Goal: Communication & Community: Connect with others

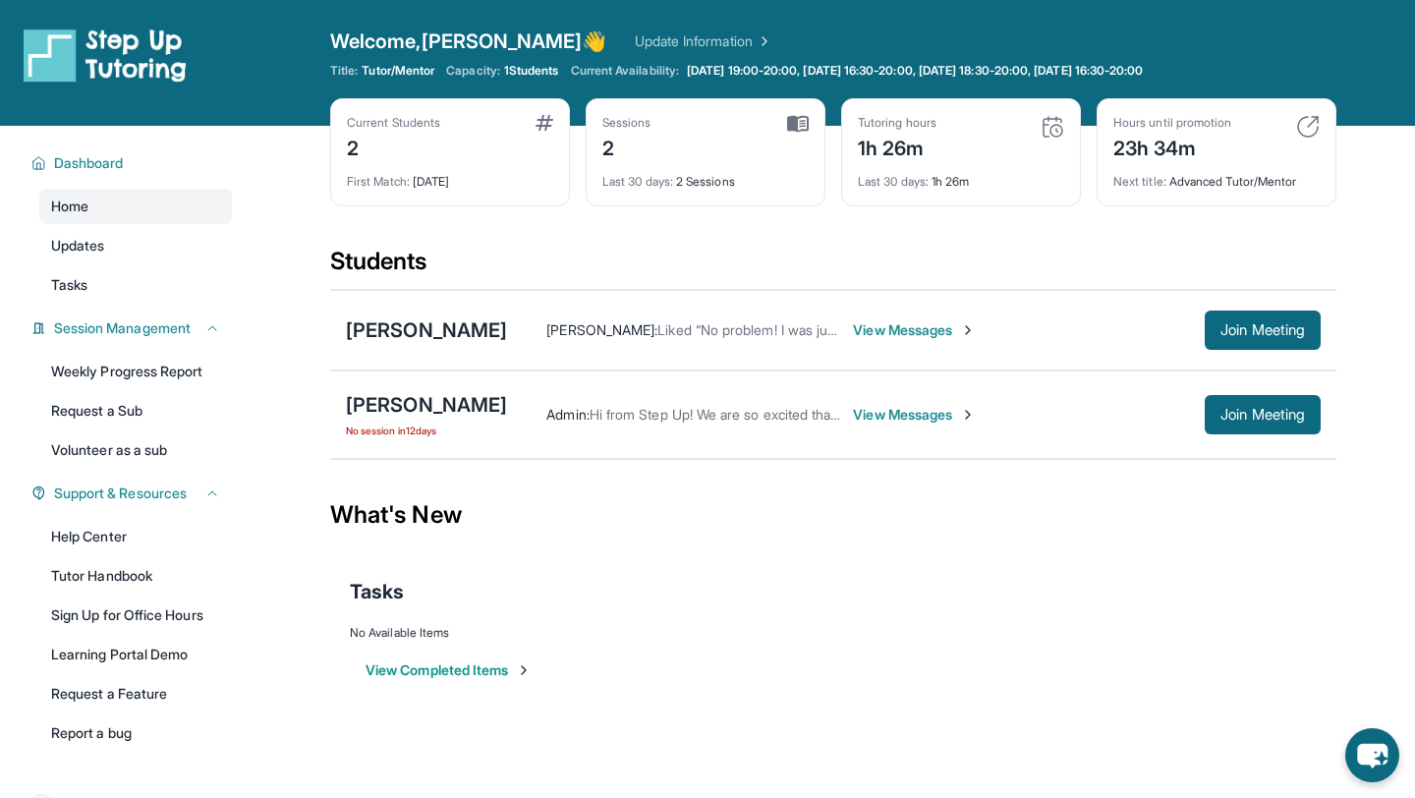
click at [877, 419] on span "View Messages" at bounding box center [914, 415] width 123 height 20
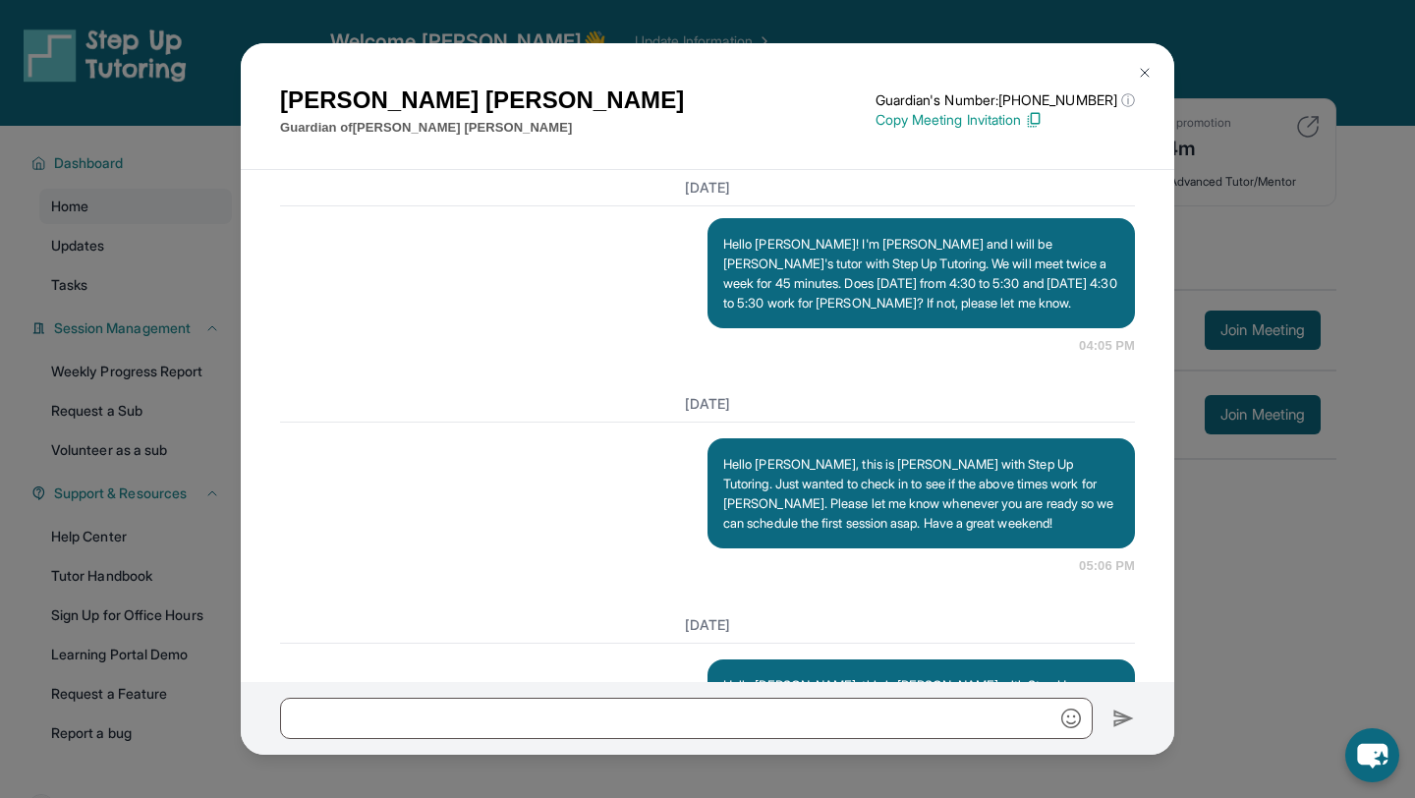
scroll to position [1388, 0]
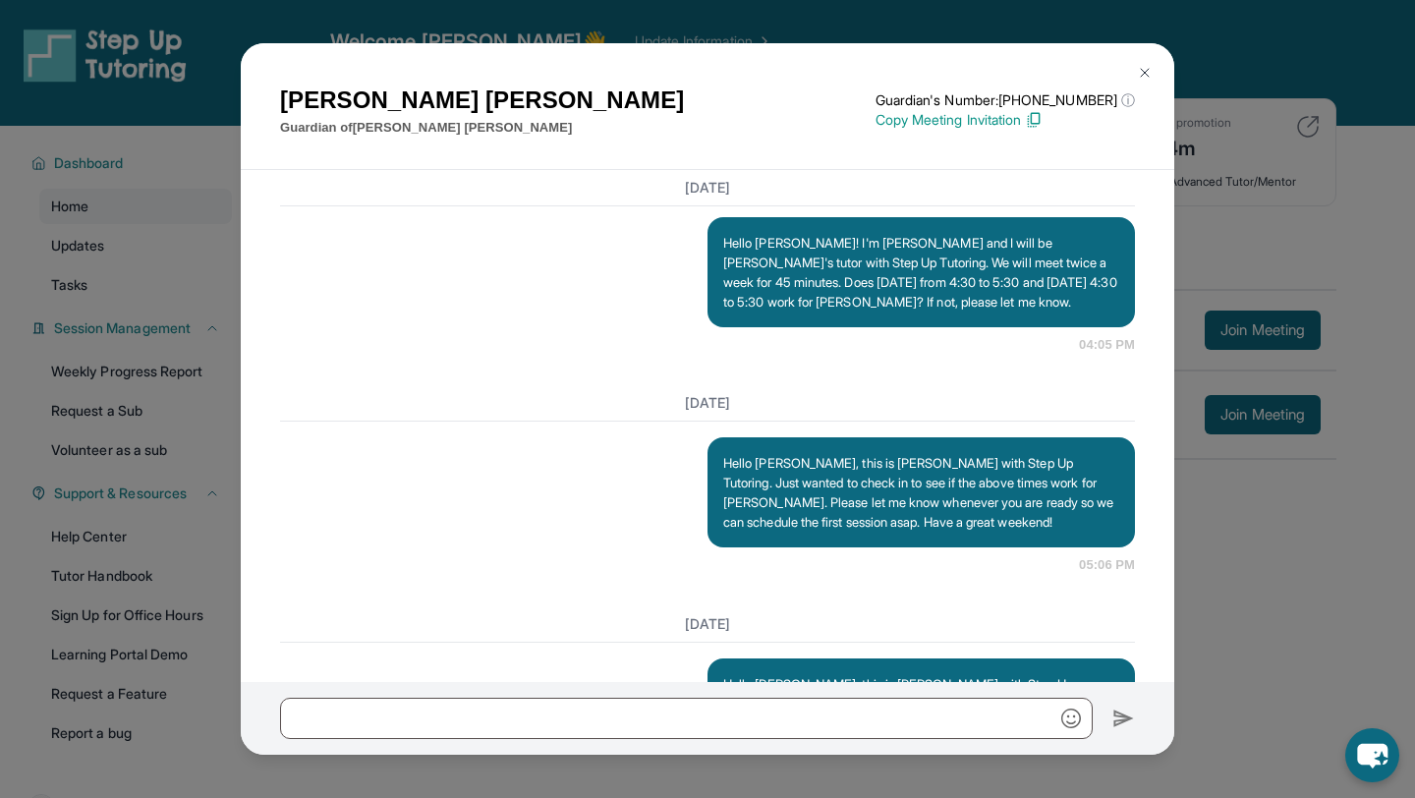
click at [951, 312] on p "Hello [PERSON_NAME]! I'm [PERSON_NAME] and I will be [PERSON_NAME]'s tutor with…" at bounding box center [921, 272] width 396 height 79
click at [884, 327] on div "Hello [PERSON_NAME]! I'm [PERSON_NAME] and I will be [PERSON_NAME]'s tutor with…" at bounding box center [922, 272] width 428 height 110
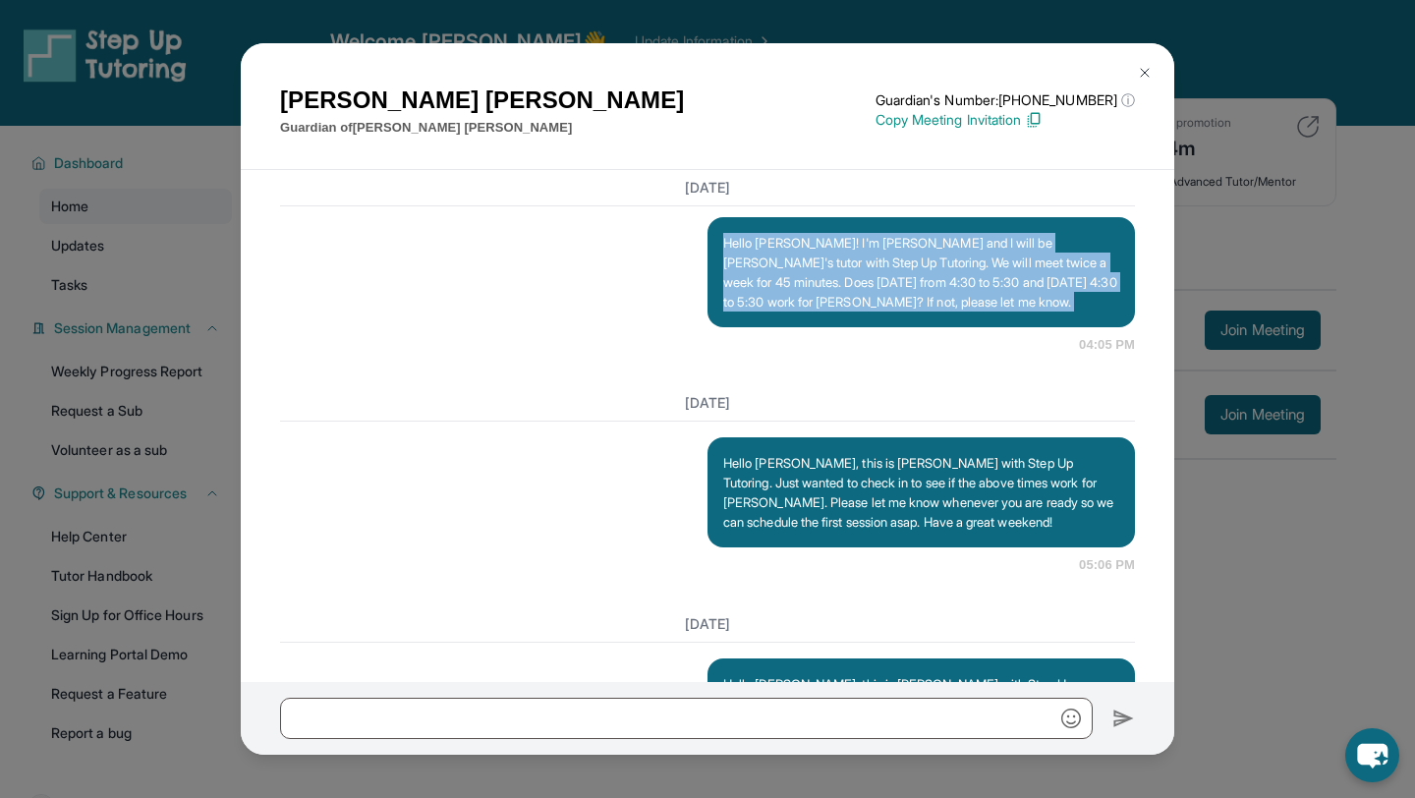
click at [884, 327] on div "Hello [PERSON_NAME]! I'm [PERSON_NAME] and I will be [PERSON_NAME]'s tutor with…" at bounding box center [922, 272] width 428 height 110
copy p "Hello [PERSON_NAME]! I'm [PERSON_NAME] and I will be [PERSON_NAME]'s tutor with…"
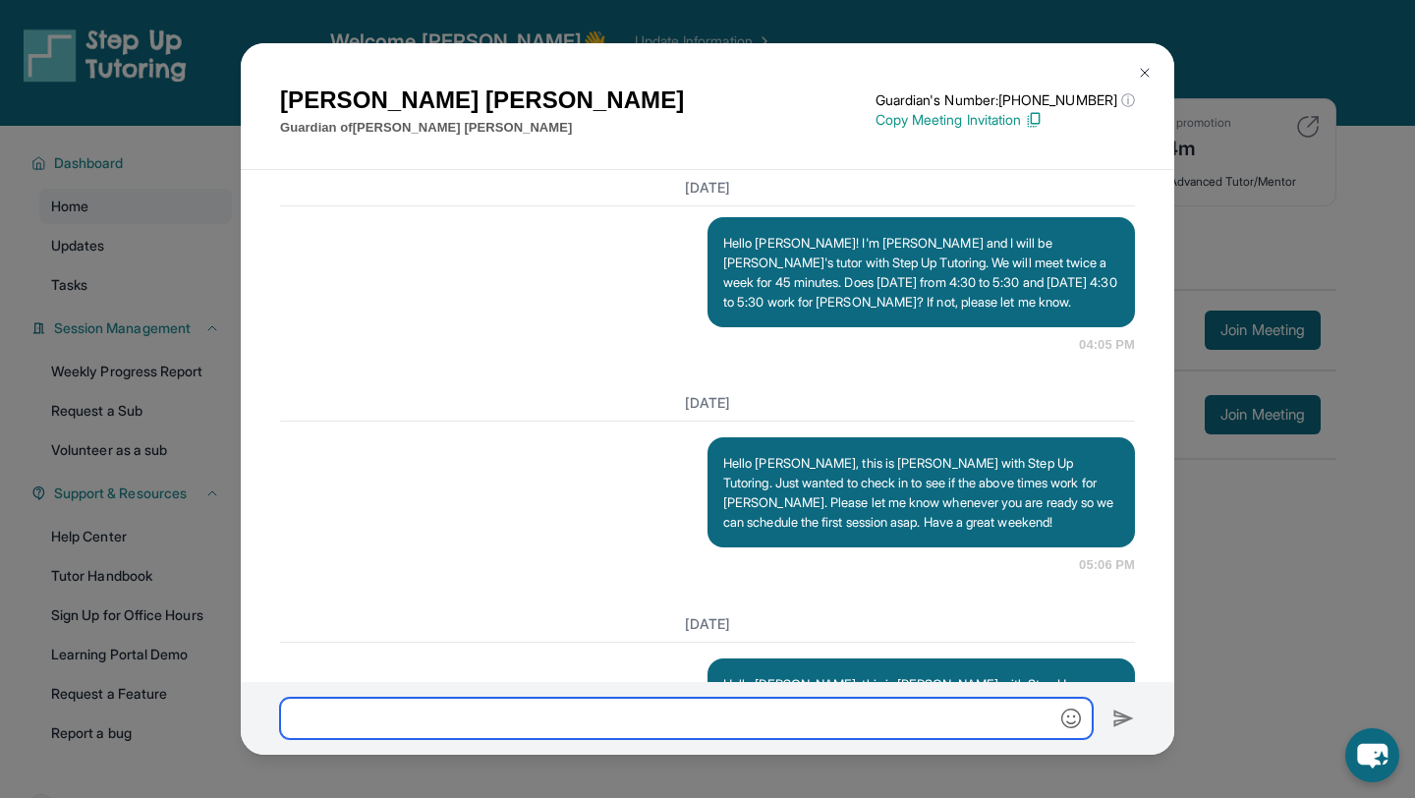
click at [728, 726] on input "text" at bounding box center [686, 718] width 813 height 41
paste input "**********"
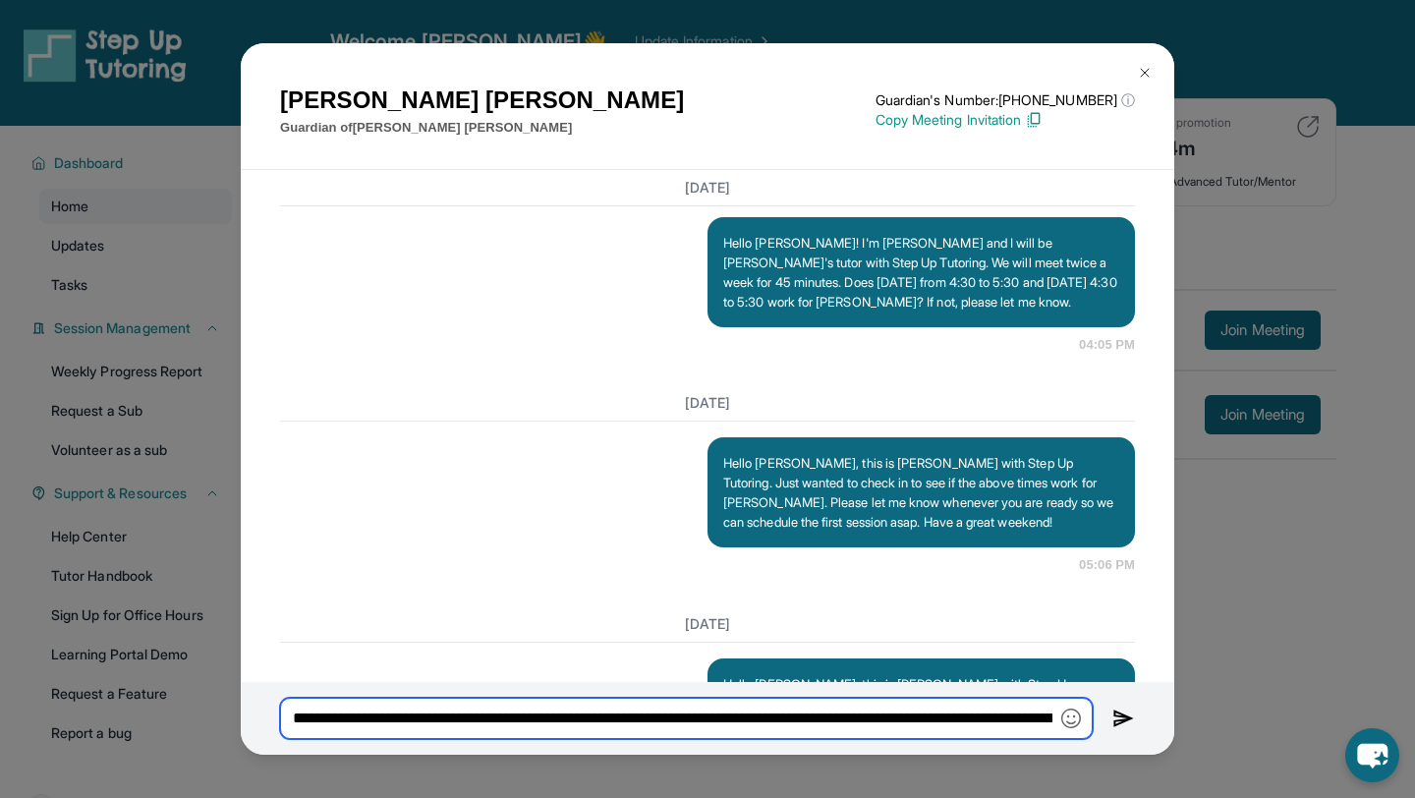
scroll to position [0, 826]
click at [304, 716] on input "**********" at bounding box center [686, 718] width 813 height 41
type input "**********"
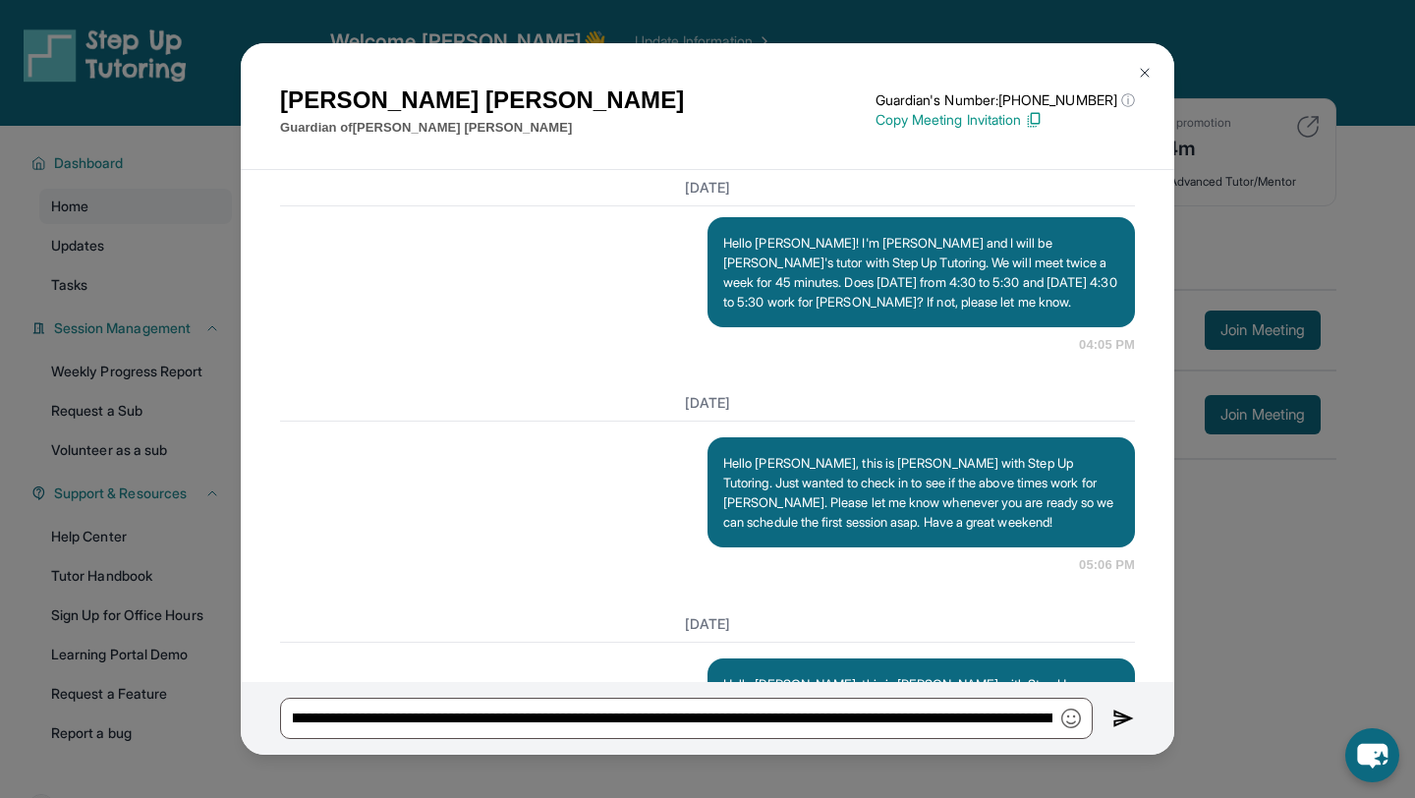
scroll to position [0, 0]
click at [1118, 715] on img at bounding box center [1124, 719] width 23 height 24
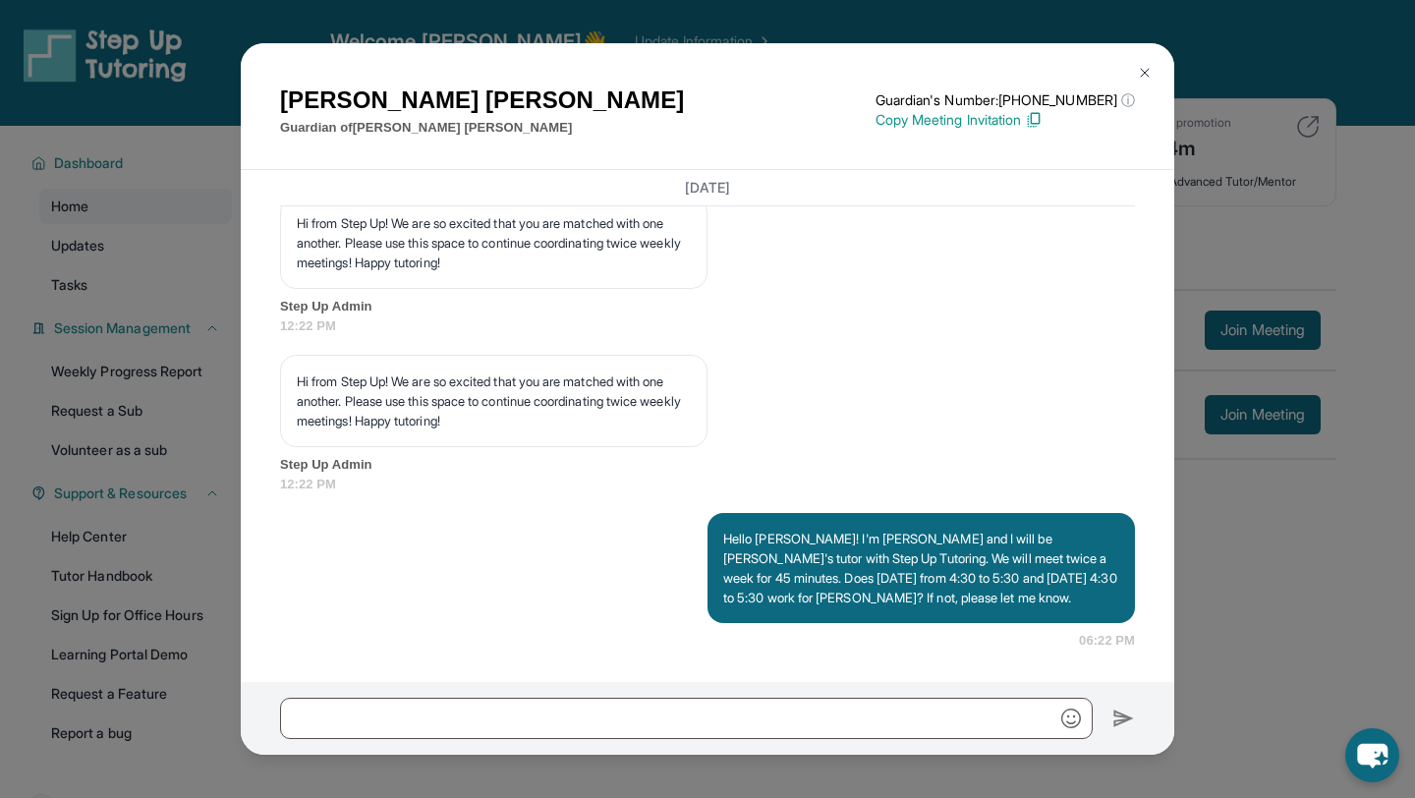
scroll to position [126, 0]
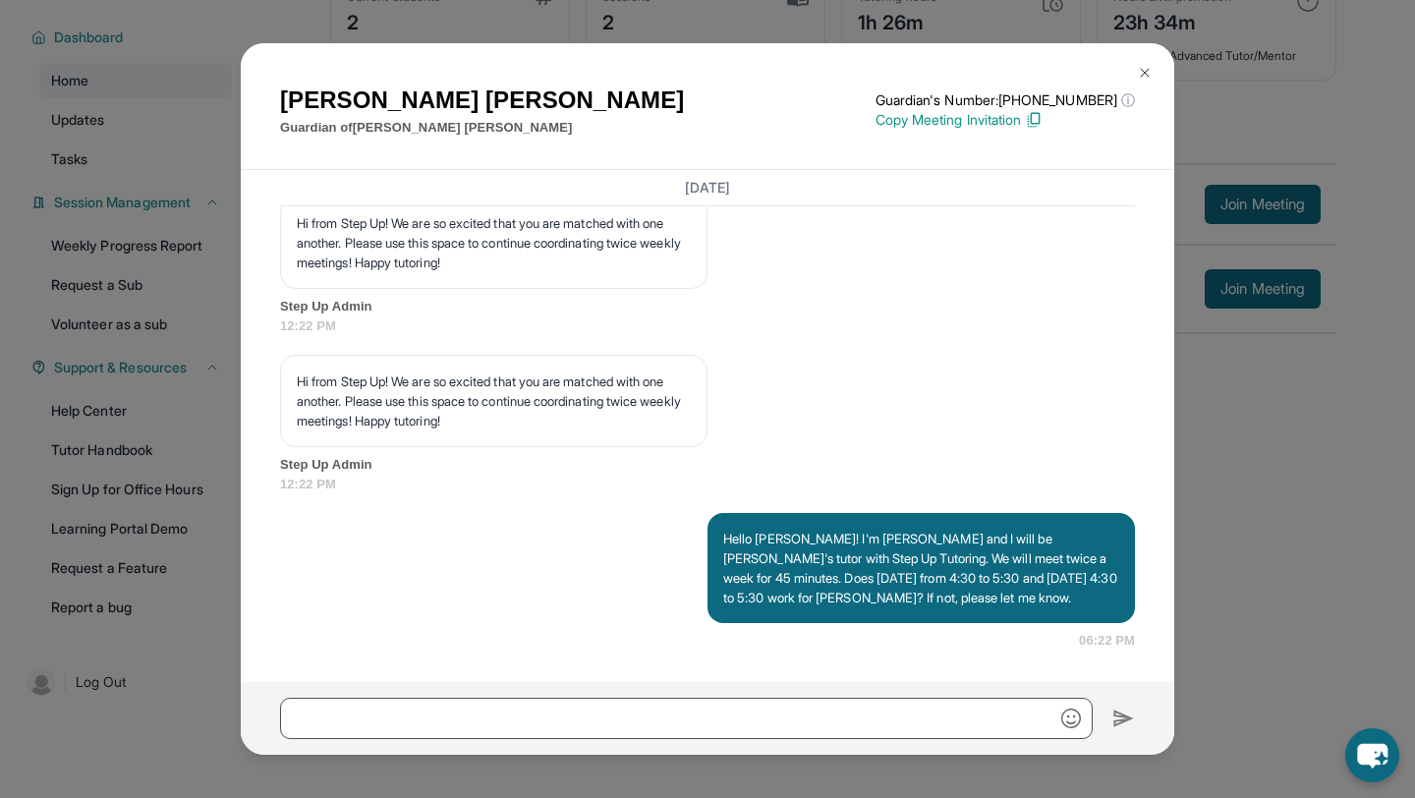
click at [1264, 525] on div "[PERSON_NAME] Guardian of [PERSON_NAME] Guardian's Number: [PHONE_NUMBER] ⓘ Thi…" at bounding box center [707, 399] width 1415 height 798
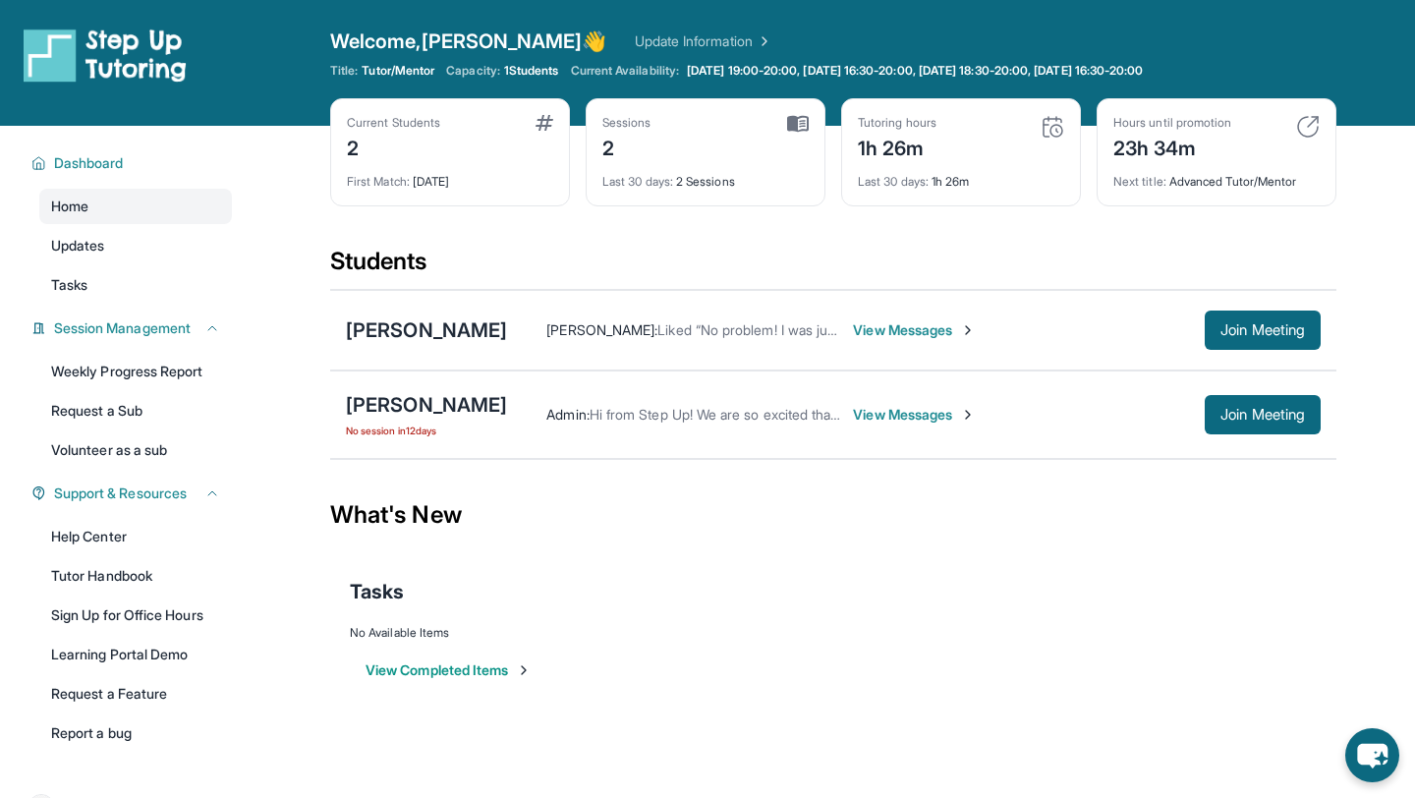
scroll to position [5, 0]
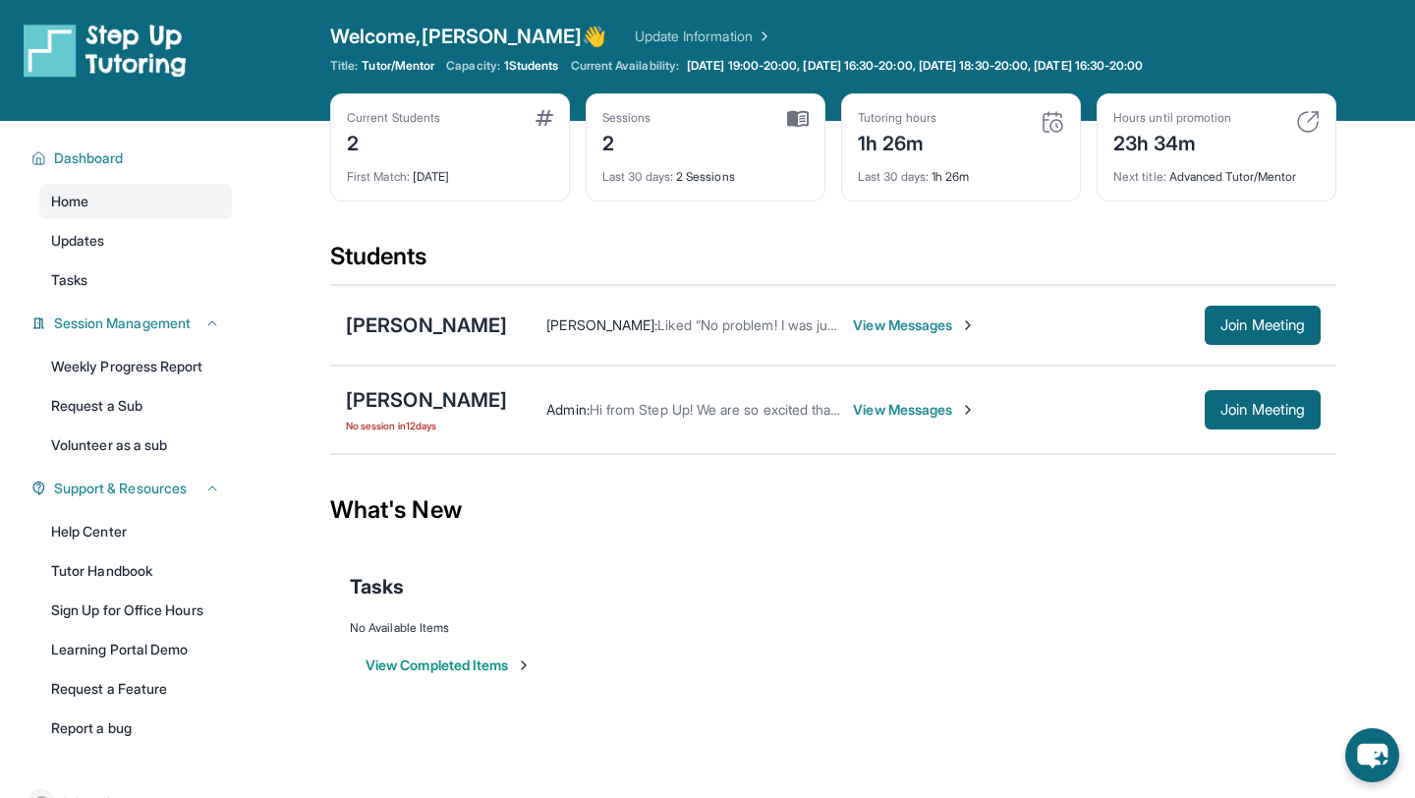
click at [853, 323] on span "View Messages" at bounding box center [914, 326] width 123 height 20
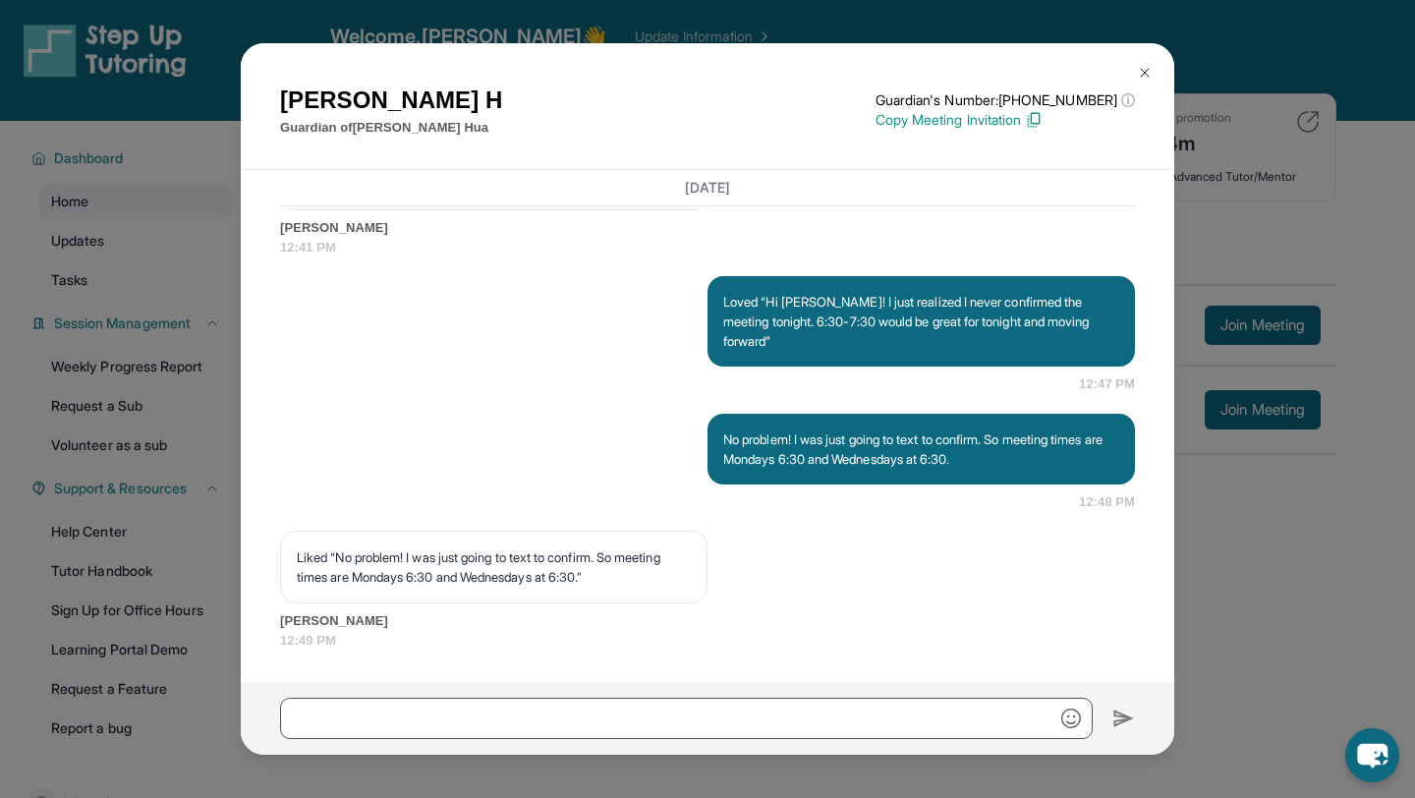
scroll to position [7451, 0]
click at [1142, 71] on img at bounding box center [1145, 73] width 16 height 16
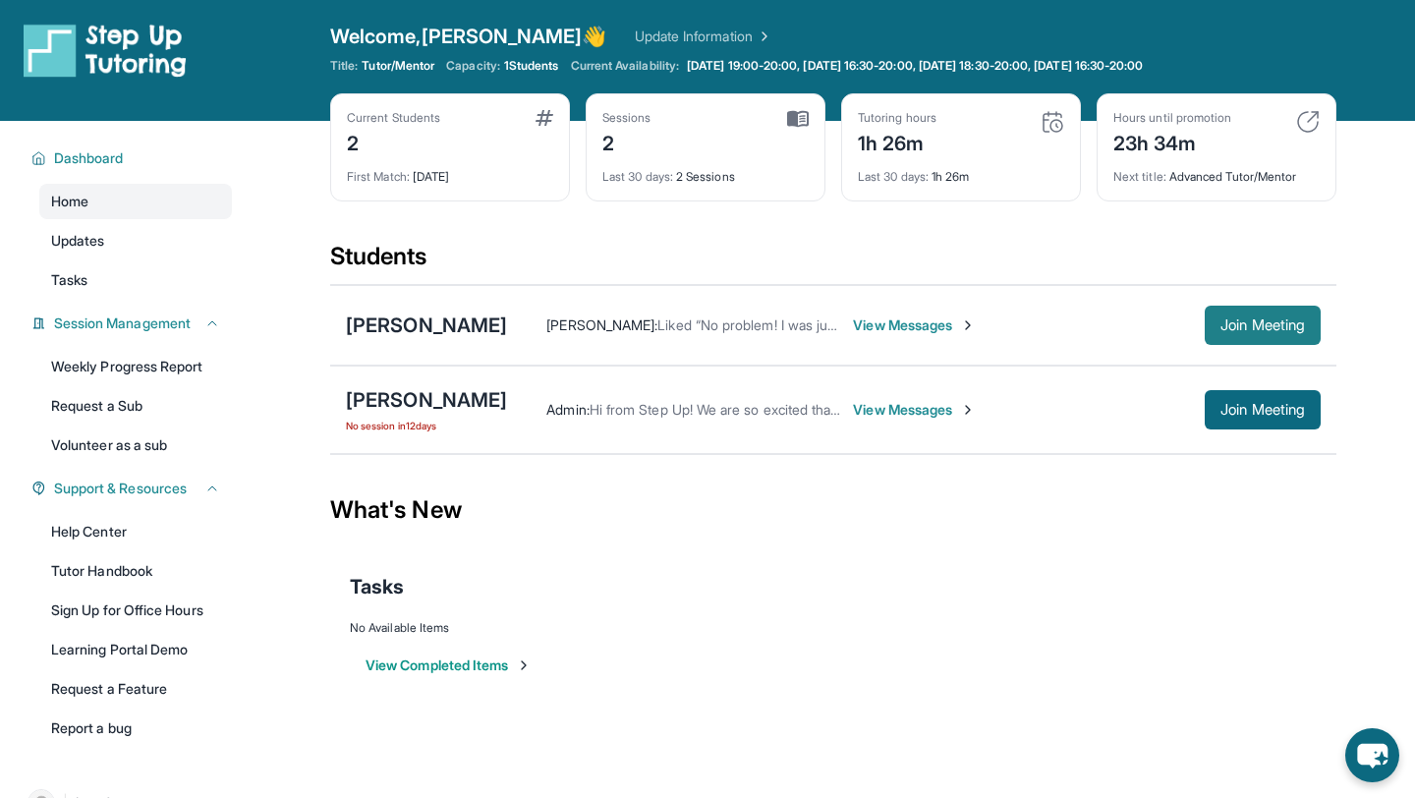
click at [1292, 315] on button "Join Meeting" at bounding box center [1263, 325] width 116 height 39
